Goal: Information Seeking & Learning: Learn about a topic

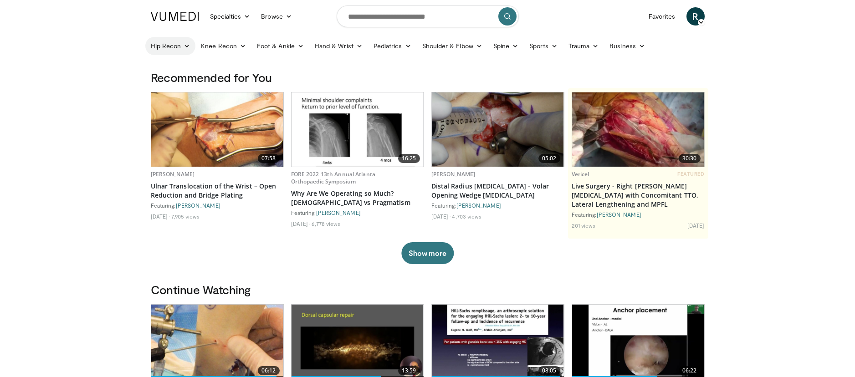
click at [174, 46] on link "Hip Recon" at bounding box center [170, 46] width 51 height 18
click at [197, 97] on link "Hip Preservation" at bounding box center [200, 96] width 108 height 15
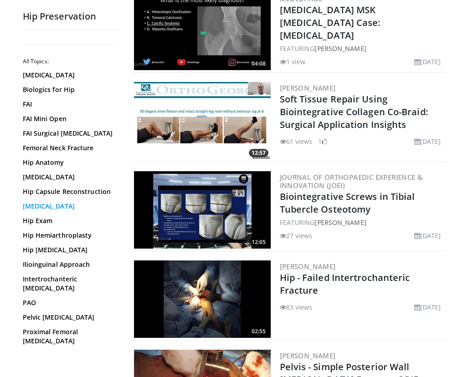
scroll to position [102, 0]
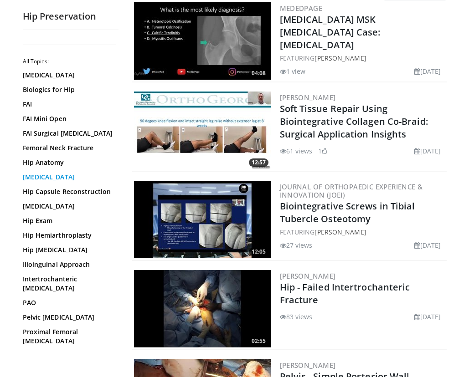
click at [51, 177] on link "[MEDICAL_DATA]" at bounding box center [68, 177] width 91 height 9
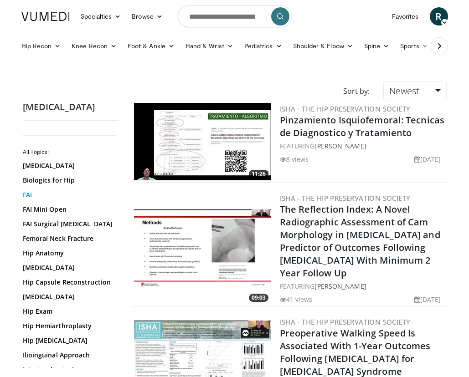
click at [29, 196] on link "FAI" at bounding box center [68, 194] width 91 height 9
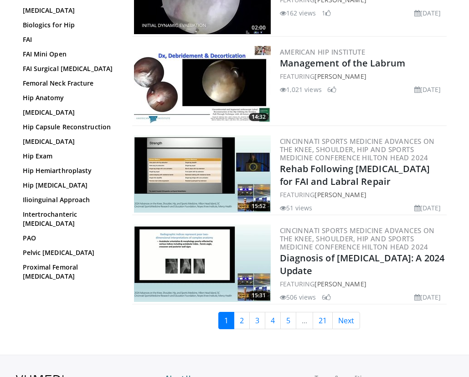
scroll to position [2206, 0]
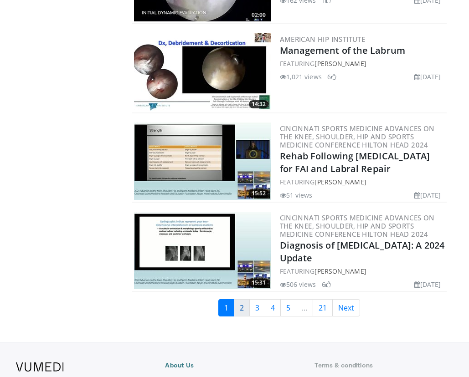
click at [241, 306] on link "2" at bounding box center [242, 307] width 16 height 17
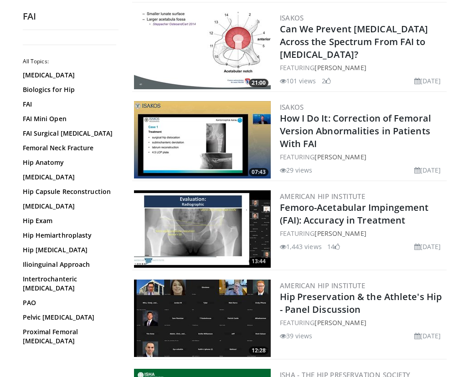
scroll to position [1555, 0]
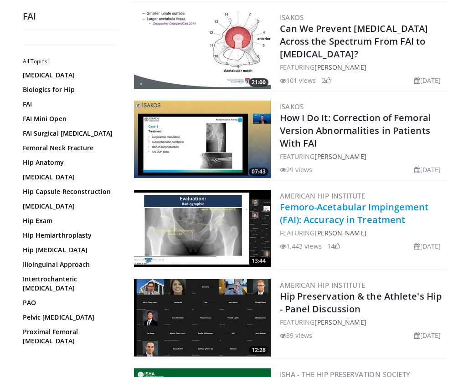
click at [307, 222] on link "Femoro-Acetabular Impingement (FAI): Accuracy in Treatment" at bounding box center [354, 213] width 149 height 25
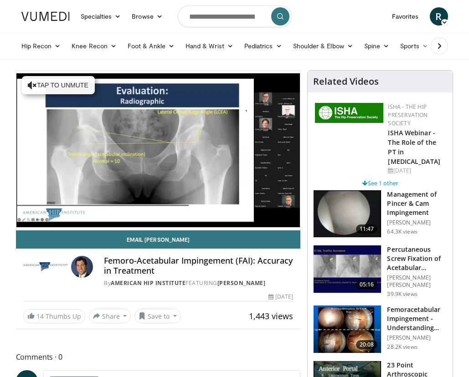
click at [338, 324] on img at bounding box center [346, 329] width 67 height 47
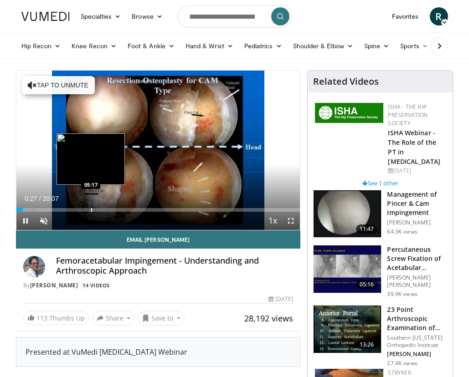
click at [91, 210] on div "Progress Bar" at bounding box center [91, 210] width 1 height 4
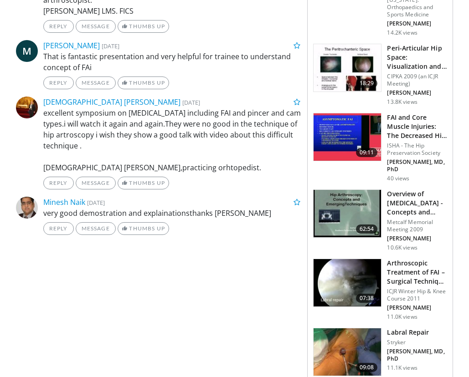
scroll to position [627, 0]
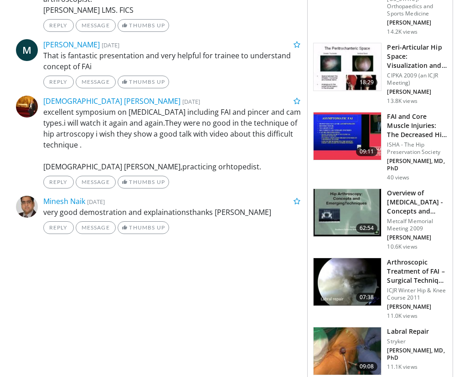
click at [346, 273] on img at bounding box center [346, 281] width 67 height 47
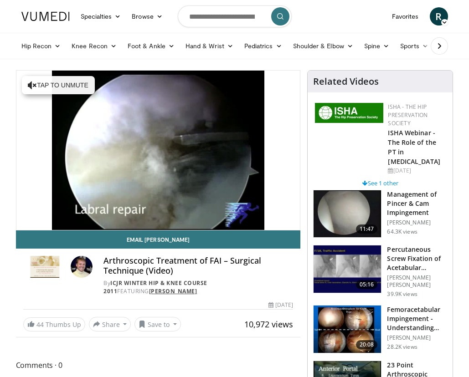
click at [197, 287] on link "Marc Philippon" at bounding box center [173, 291] width 48 height 8
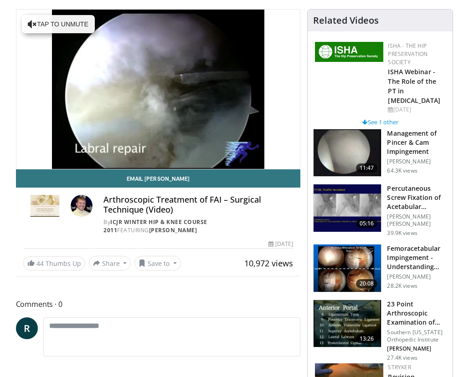
scroll to position [56, 0]
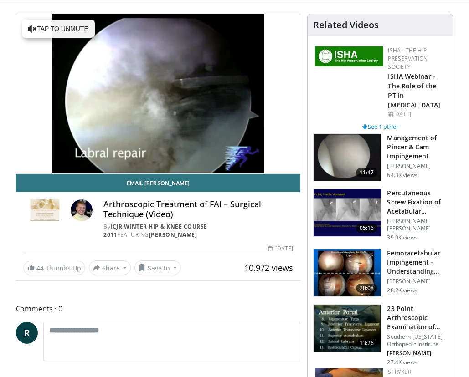
click at [349, 156] on img at bounding box center [346, 157] width 67 height 47
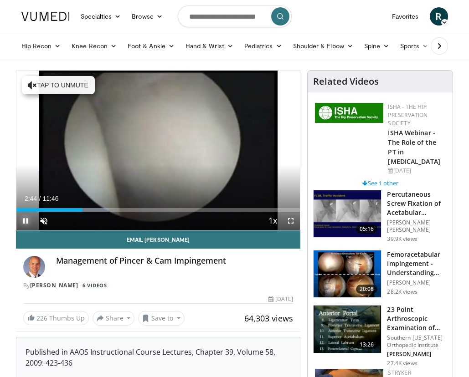
click at [25, 220] on span "Video Player" at bounding box center [25, 221] width 18 height 18
